Goal: Task Accomplishment & Management: Manage account settings

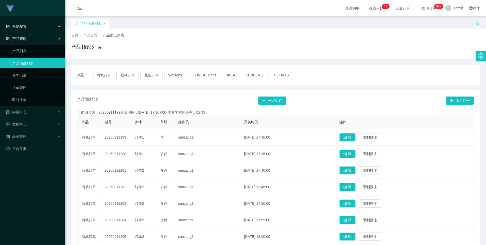
click at [27, 28] on div "系统配置" at bounding box center [32, 26] width 65 height 10
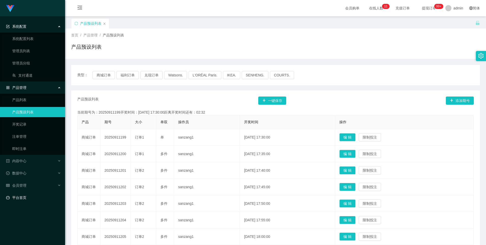
click at [17, 122] on link "平台首页" at bounding box center [33, 197] width 55 height 10
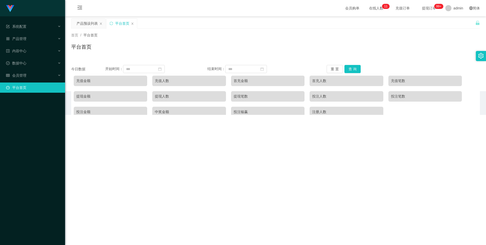
click at [21, 122] on div "系统配置 系统配置列表 管理员列表 管理员分组 支付通道 产品管理 产品列表 产品预设列表 开奖记录 注单管理 即时注单 内容中心 数据中心 会员管理 平台首页" at bounding box center [32, 122] width 65 height 245
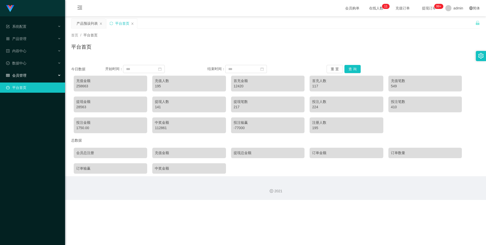
click at [24, 79] on div "会员管理" at bounding box center [32, 75] width 65 height 10
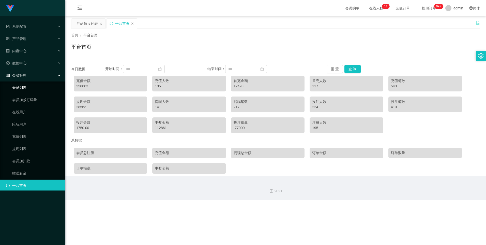
click at [25, 90] on link "会员列表" at bounding box center [36, 87] width 49 height 10
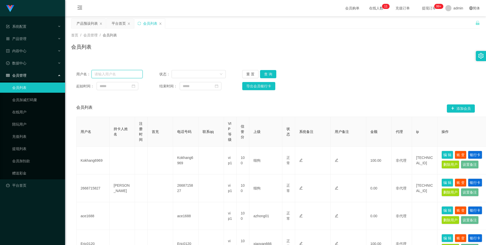
click at [121, 74] on input "text" at bounding box center [117, 74] width 51 height 8
paste input "kittywang"
type input "kittywang"
click at [274, 75] on button "查 询" at bounding box center [268, 74] width 16 height 8
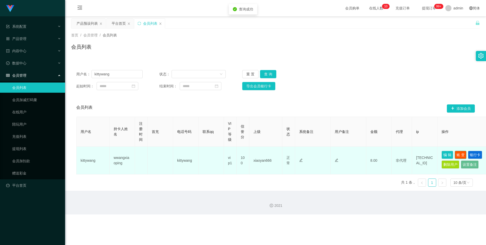
click at [327, 122] on button "账 变" at bounding box center [461, 155] width 12 height 8
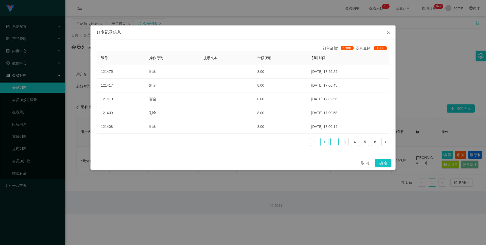
click at [327, 122] on link "2" at bounding box center [335, 142] width 8 height 8
click at [324, 122] on link "1" at bounding box center [325, 142] width 8 height 8
click at [327, 122] on link "3" at bounding box center [345, 142] width 8 height 8
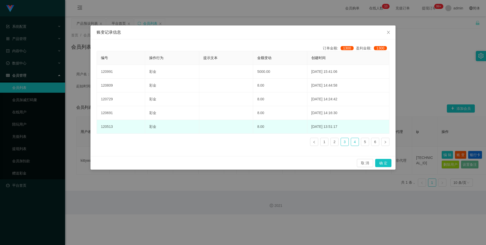
drag, startPoint x: 356, startPoint y: 143, endPoint x: 360, endPoint y: 133, distance: 10.5
click at [327, 122] on link "4" at bounding box center [355, 142] width 8 height 8
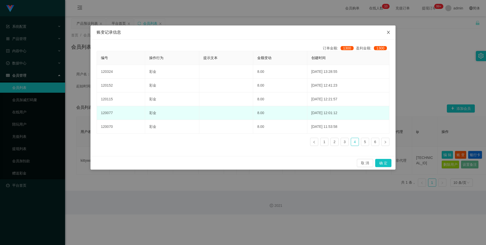
drag, startPoint x: 392, startPoint y: 34, endPoint x: 224, endPoint y: 123, distance: 190.4
click at [327, 34] on span "Close" at bounding box center [388, 32] width 14 height 14
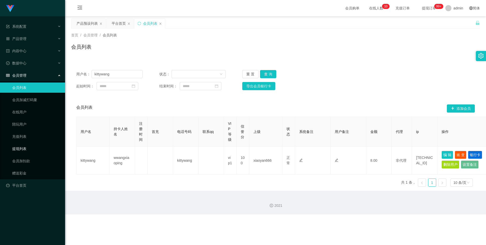
click at [25, 122] on link "提现列表" at bounding box center [36, 148] width 49 height 10
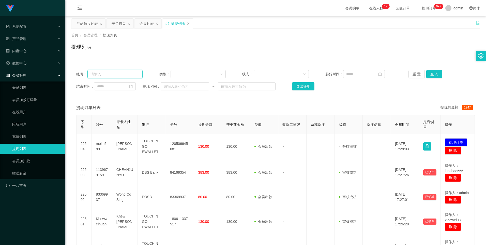
click at [132, 72] on input "text" at bounding box center [114, 74] width 55 height 8
paste input "kittywang"
type input "kittywang"
click at [327, 76] on button "查 询" at bounding box center [434, 74] width 16 height 8
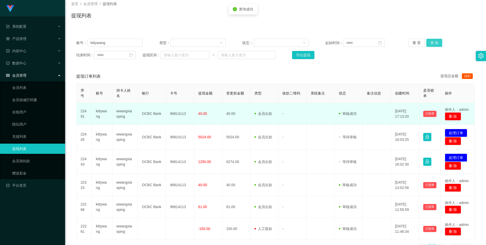
scroll to position [42, 0]
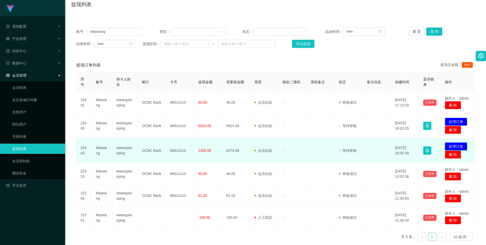
click at [327, 122] on button "处理订单" at bounding box center [456, 146] width 22 height 8
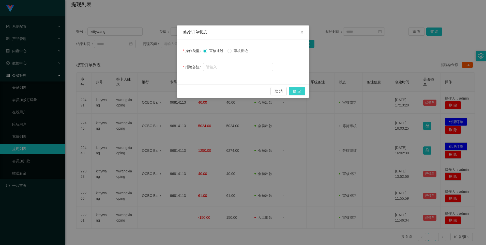
click at [300, 92] on button "确 定" at bounding box center [297, 91] width 16 height 8
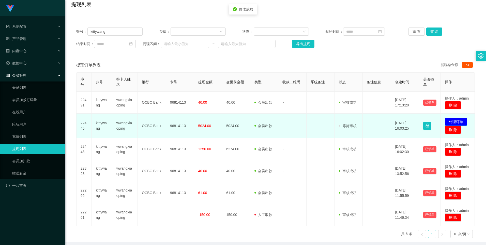
click at [327, 121] on button "处理订单" at bounding box center [456, 121] width 22 height 8
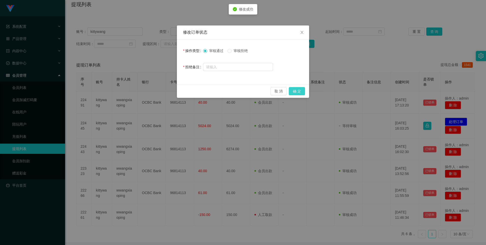
click at [302, 94] on button "确 定" at bounding box center [297, 91] width 16 height 8
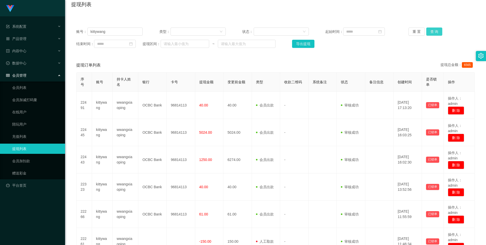
click at [327, 31] on button "查 询" at bounding box center [434, 31] width 16 height 8
click at [27, 122] on link "会员加扣款" at bounding box center [36, 161] width 49 height 10
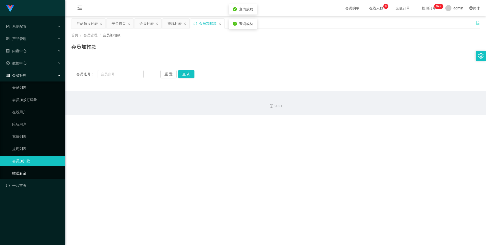
click at [27, 122] on link "赠送彩金" at bounding box center [36, 173] width 49 height 10
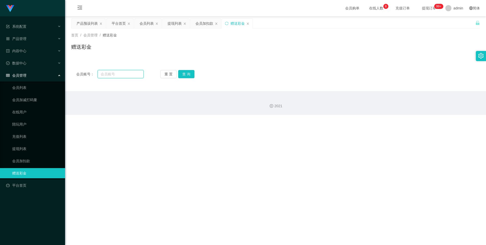
click at [124, 72] on input "text" at bounding box center [121, 74] width 46 height 8
click at [209, 20] on div "会员加扣款" at bounding box center [205, 24] width 18 height 10
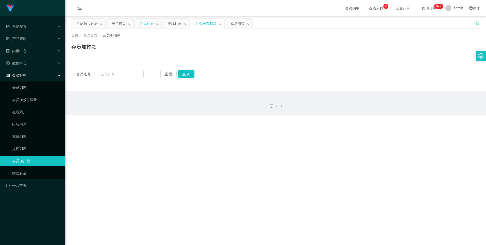
click at [148, 24] on div "会员列表" at bounding box center [147, 24] width 14 height 10
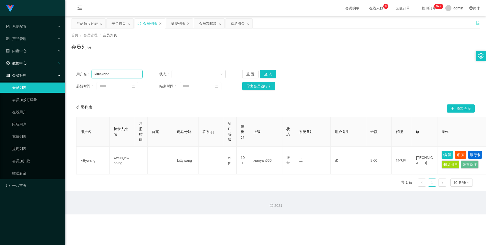
drag, startPoint x: 117, startPoint y: 76, endPoint x: 46, endPoint y: 67, distance: 71.2
click at [24, 69] on section "系统配置 系统配置列表 管理员列表 管理员分组 支付通道 产品管理 产品列表 产品预设列表 开奖记录 注单管理 即时注单 内容中心 数据中心 会员管理 会员列…" at bounding box center [243, 107] width 486 height 214
drag, startPoint x: 238, startPoint y: 24, endPoint x: 214, endPoint y: 49, distance: 34.7
click at [237, 24] on div "赠送彩金" at bounding box center [238, 24] width 14 height 10
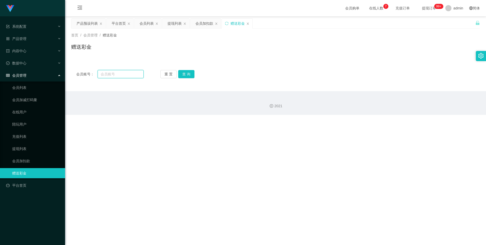
click at [116, 74] on input "text" at bounding box center [121, 74] width 46 height 8
paste input "kittywang"
type input "kittywang"
click at [188, 76] on button "查 询" at bounding box center [186, 74] width 16 height 8
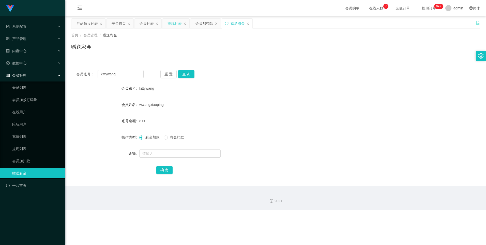
click at [176, 25] on div "提现列表" at bounding box center [175, 24] width 14 height 10
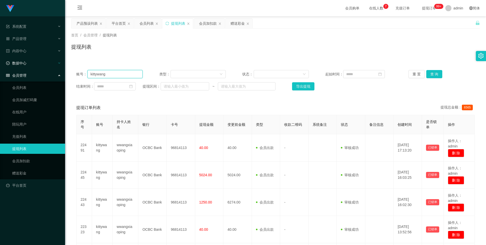
drag, startPoint x: 130, startPoint y: 72, endPoint x: 56, endPoint y: 68, distance: 73.6
click at [57, 68] on section "系统配置 系统配置列表 管理员列表 管理员分组 支付通道 产品管理 产品列表 产品预设列表 开奖记录 注单管理 即时注单 内容中心 数据中心 会员管理 会员列…" at bounding box center [243, 168] width 486 height 337
click at [327, 72] on button "查 询" at bounding box center [434, 74] width 16 height 8
drag, startPoint x: 123, startPoint y: 75, endPoint x: 58, endPoint y: 71, distance: 65.2
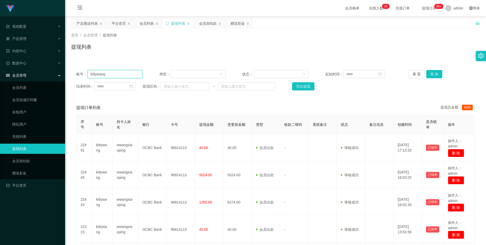
click at [47, 73] on section "系统配置 系统配置列表 管理员列表 管理员分组 支付通道 产品管理 产品列表 产品预设列表 开奖记录 注单管理 即时注单 内容中心 数据中心 会员管理 会员列…" at bounding box center [243, 168] width 486 height 337
drag, startPoint x: 234, startPoint y: 23, endPoint x: 207, endPoint y: 41, distance: 32.9
click at [234, 23] on div "赠送彩金" at bounding box center [238, 24] width 14 height 10
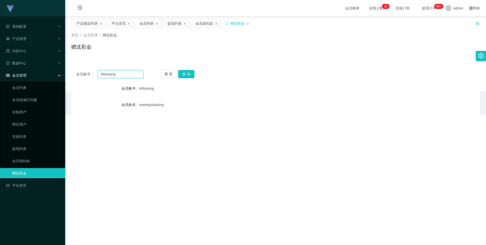
click at [122, 73] on input "kittywang" at bounding box center [121, 74] width 46 height 8
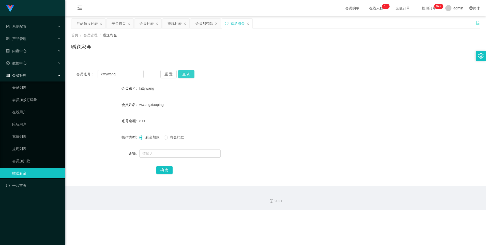
click at [188, 73] on button "查 询" at bounding box center [186, 74] width 16 height 8
click at [188, 74] on button "查 询" at bounding box center [186, 74] width 16 height 8
drag, startPoint x: 170, startPoint y: 25, endPoint x: 168, endPoint y: 29, distance: 4.5
click at [169, 25] on div "提现列表" at bounding box center [175, 24] width 14 height 10
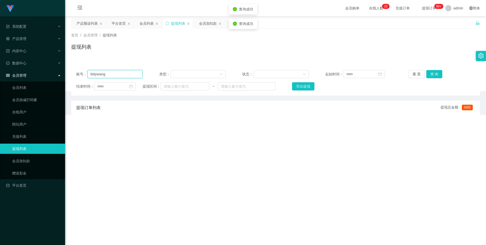
drag, startPoint x: 134, startPoint y: 77, endPoint x: 70, endPoint y: 76, distance: 63.1
click at [70, 76] on main "关闭左侧 关闭右侧 关闭其它 刷新页面 产品预设列表 平台首页 会员列表 提现列表 会员加扣款 赠送彩金 首页 / 会员管理 / 提现列表 / 提现列表 会员…" at bounding box center [275, 53] width 421 height 75
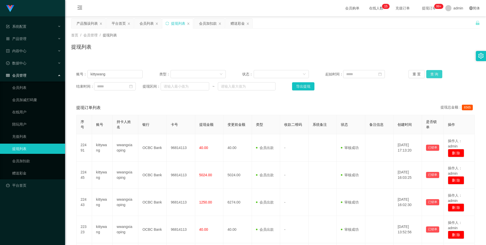
click at [327, 70] on button "查 询" at bounding box center [434, 74] width 16 height 8
click at [233, 23] on div "赠送彩金" at bounding box center [238, 24] width 14 height 10
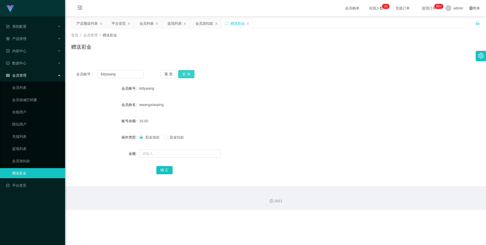
click at [183, 71] on button "查 询" at bounding box center [186, 74] width 16 height 8
click at [184, 71] on button "查 询" at bounding box center [186, 74] width 16 height 8
